Goal: Information Seeking & Learning: Learn about a topic

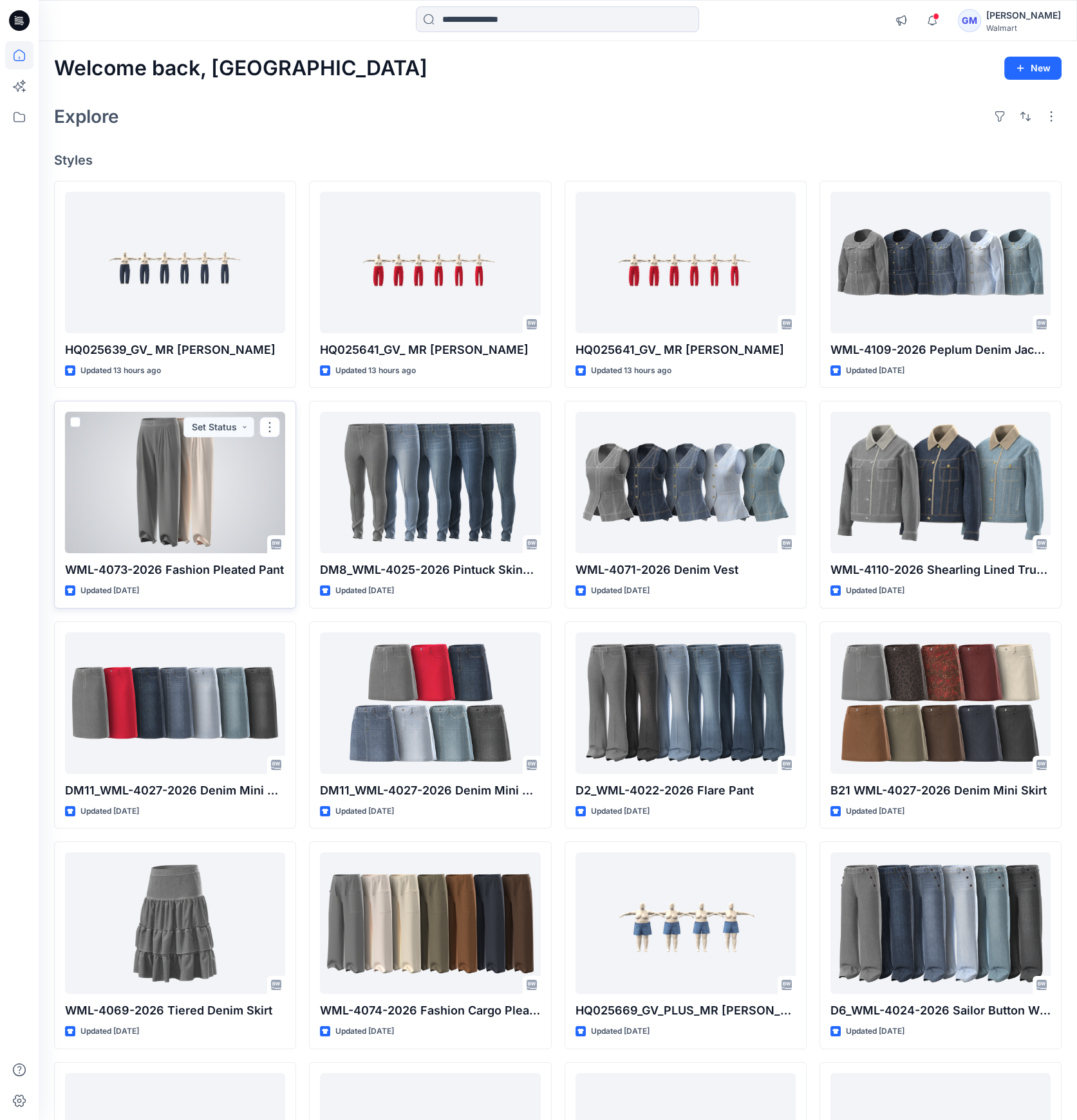
click at [179, 477] on div at bounding box center [175, 483] width 220 height 142
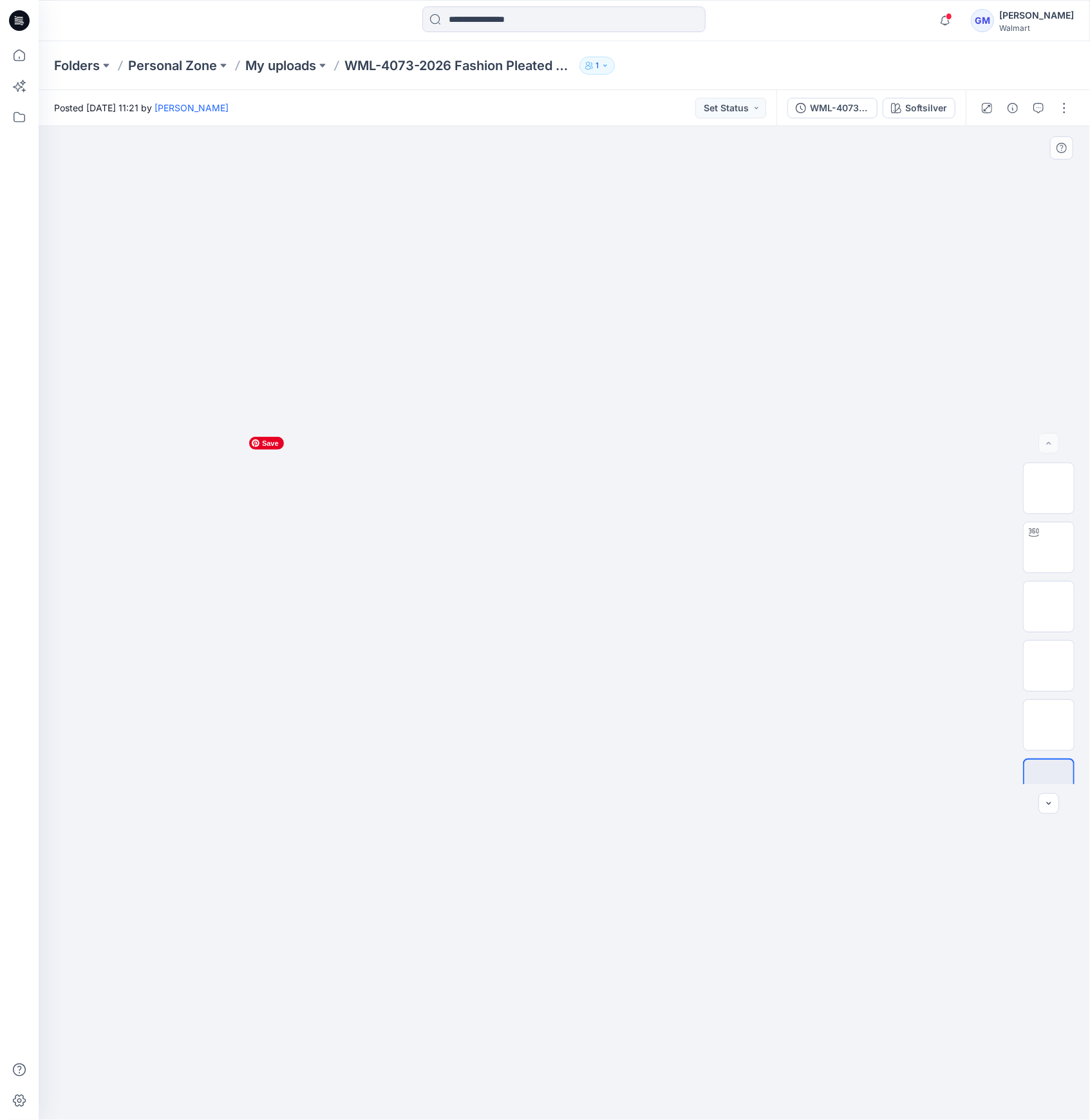
click at [761, 430] on img at bounding box center [565, 430] width 644 height 0
click at [1013, 105] on icon "button" at bounding box center [1013, 108] width 10 height 10
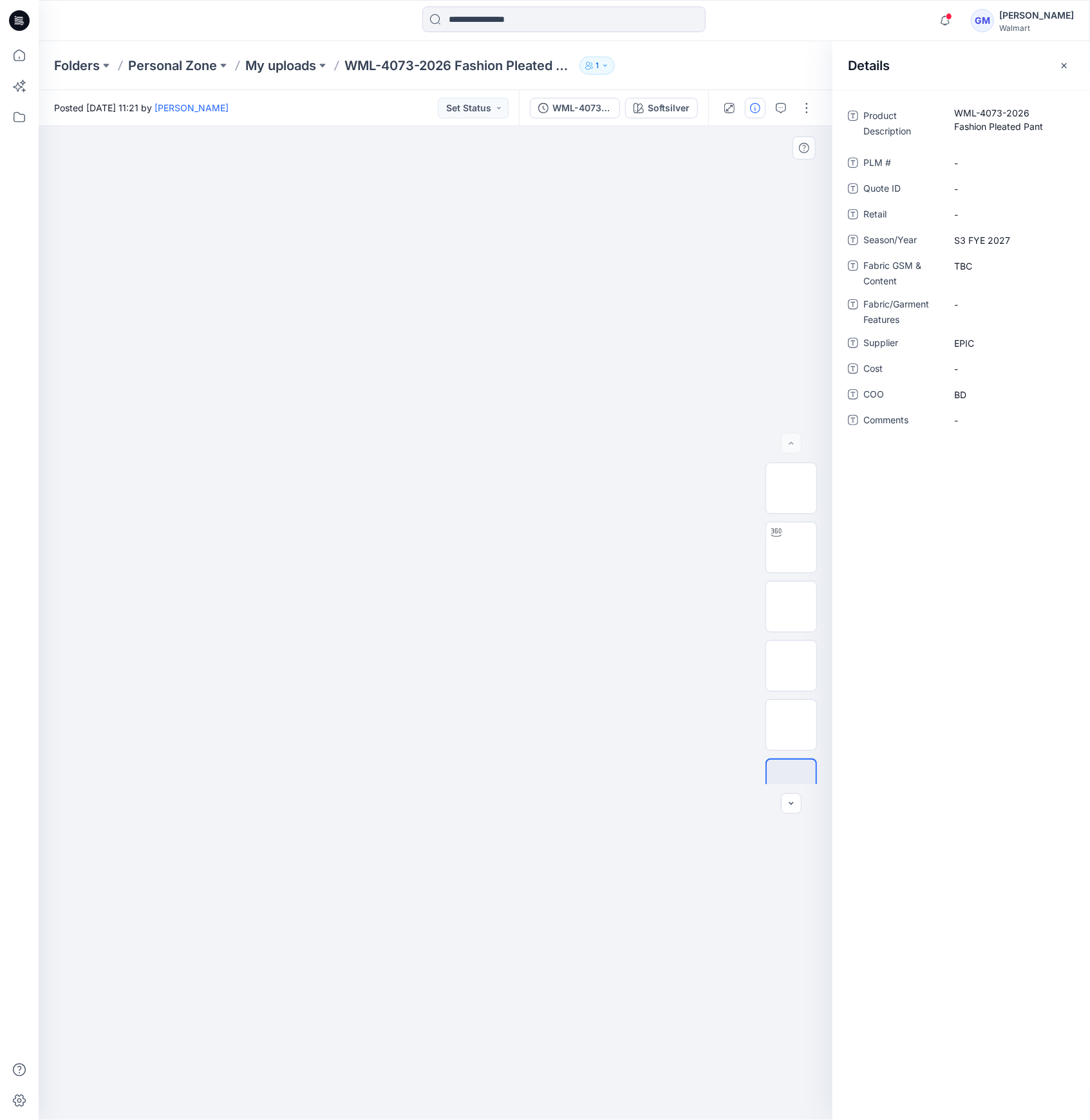
click at [422, 267] on div at bounding box center [435, 623] width 793 height 994
click at [1060, 63] on icon "button" at bounding box center [1064, 66] width 10 height 10
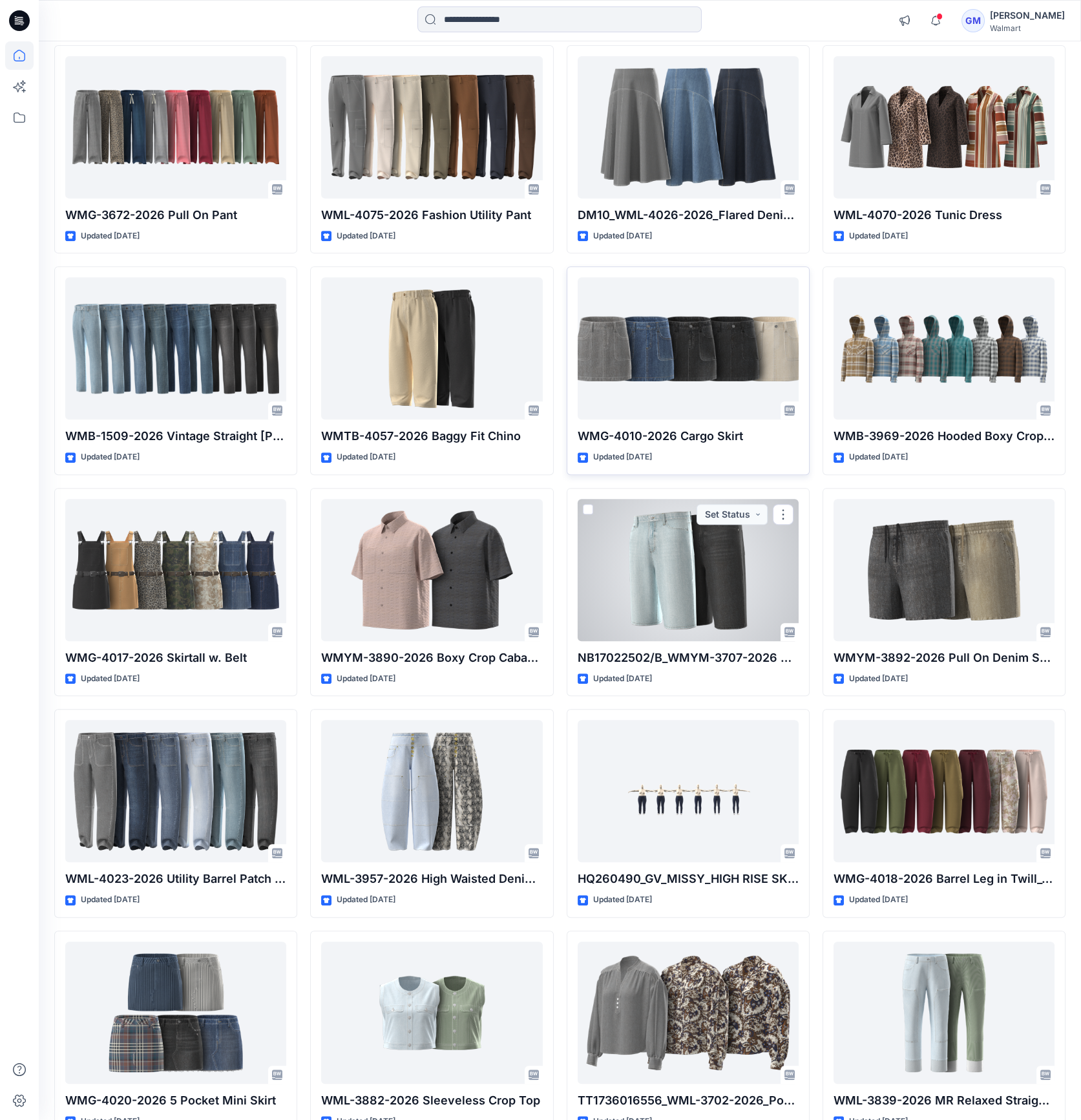
scroll to position [1101, 0]
